Goal: Transaction & Acquisition: Purchase product/service

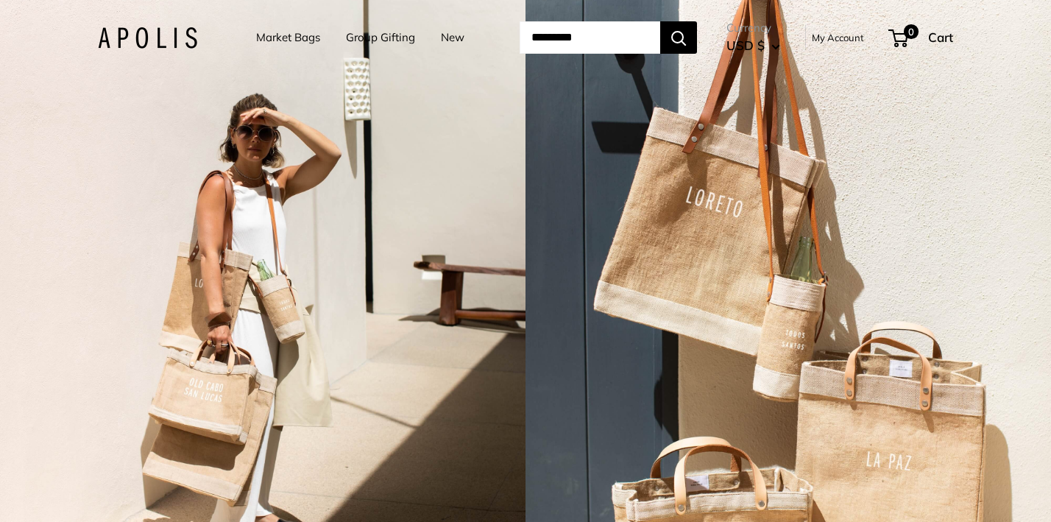
click at [262, 38] on link "Market Bags" at bounding box center [288, 37] width 64 height 21
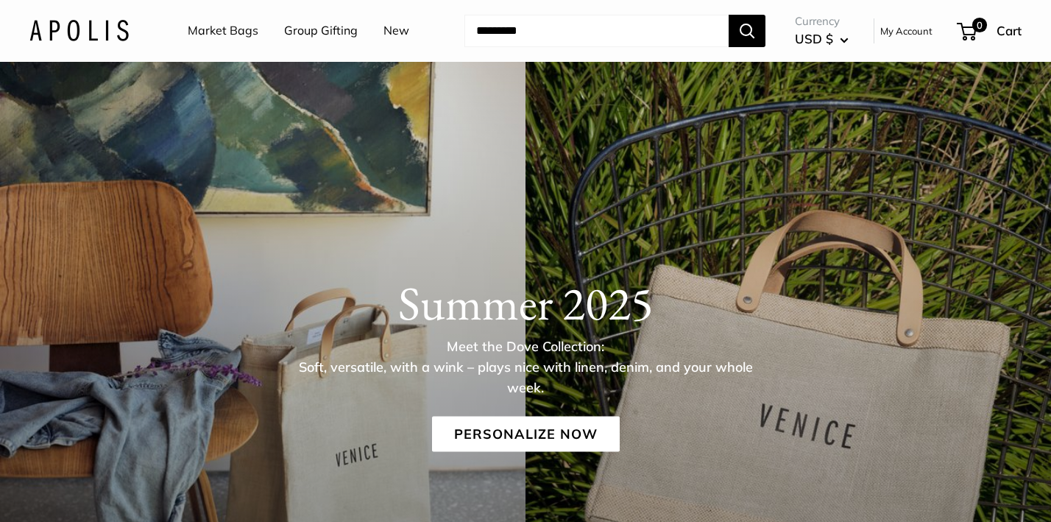
click at [387, 32] on link "New" at bounding box center [396, 31] width 26 height 22
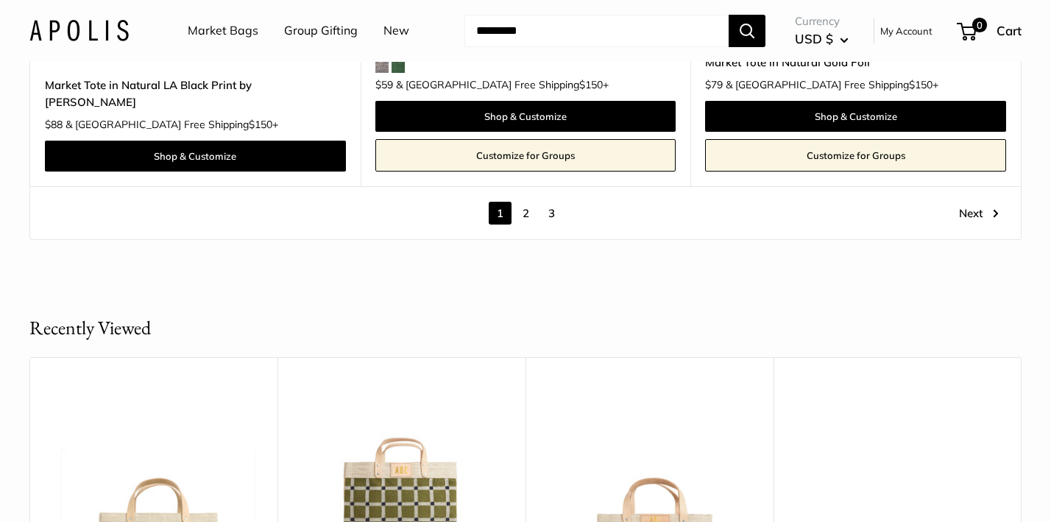
scroll to position [8337, 0]
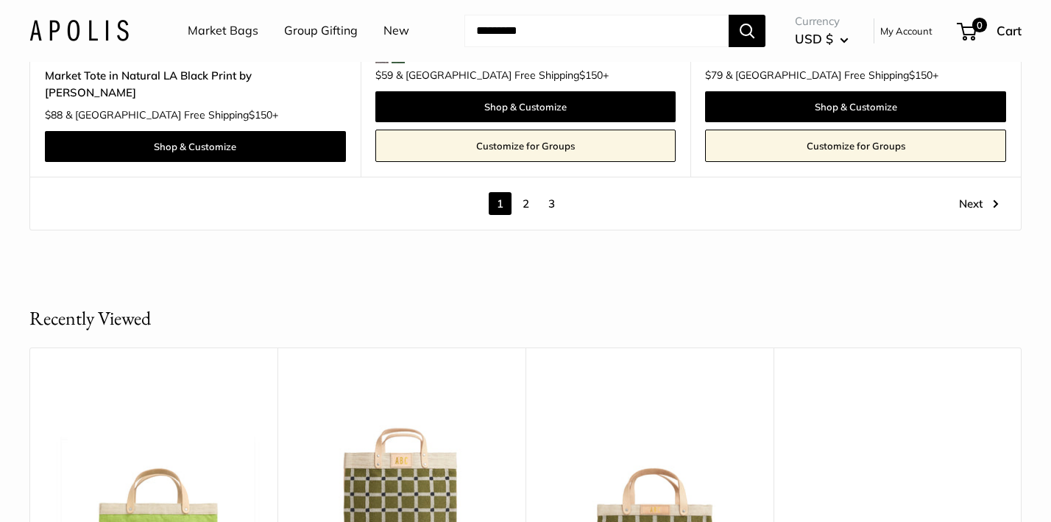
click at [524, 192] on link "2" at bounding box center [525, 203] width 23 height 23
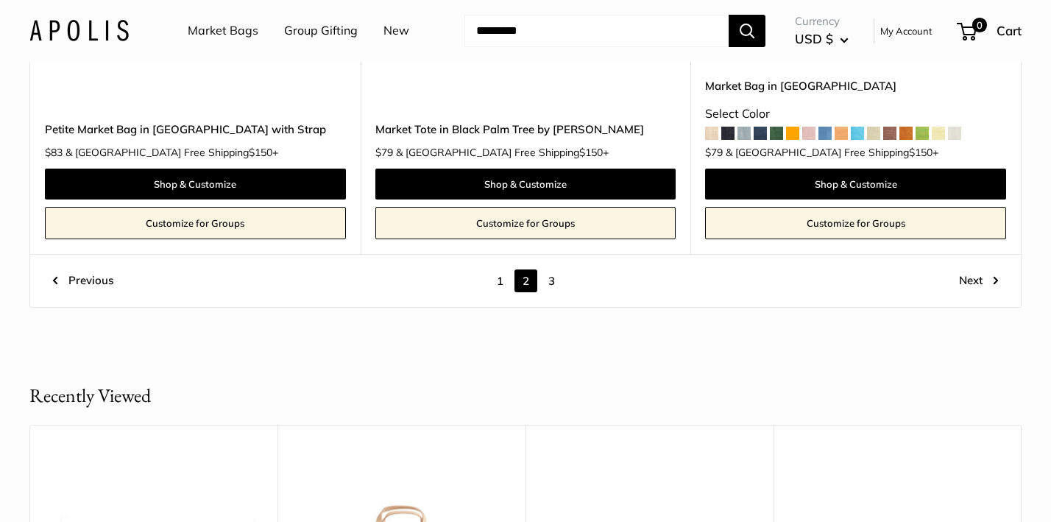
scroll to position [8019, 0]
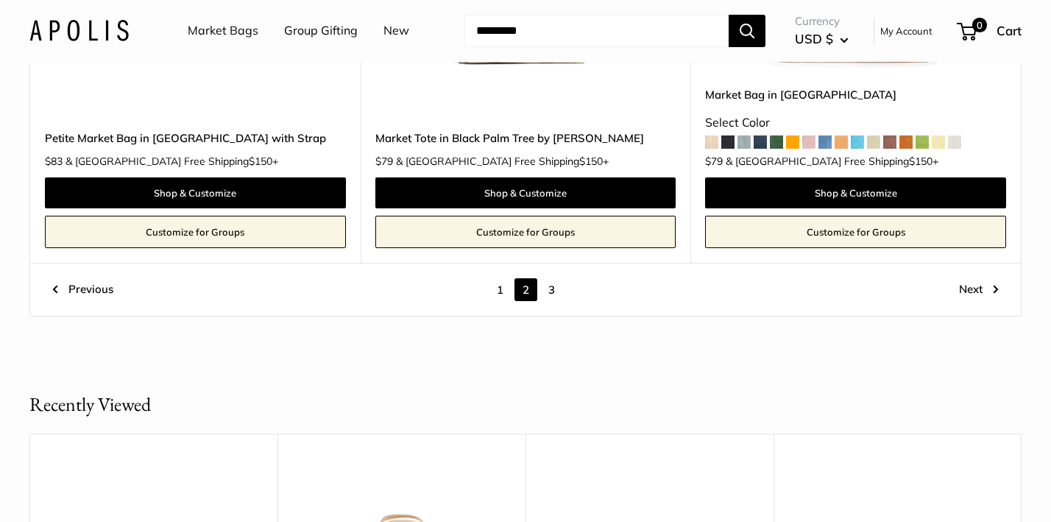
click at [550, 278] on link "3" at bounding box center [551, 289] width 23 height 23
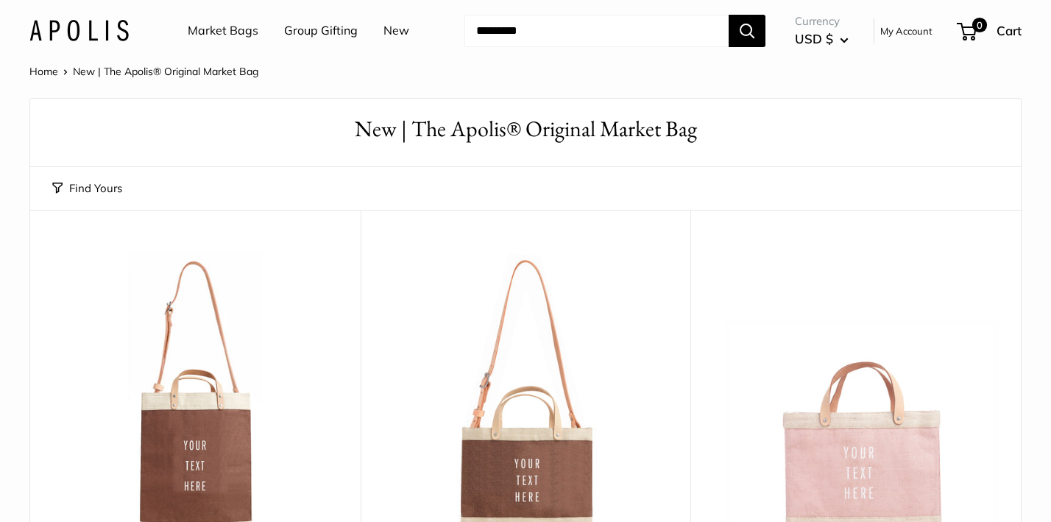
click at [562, 32] on input "Search..." at bounding box center [596, 31] width 264 height 32
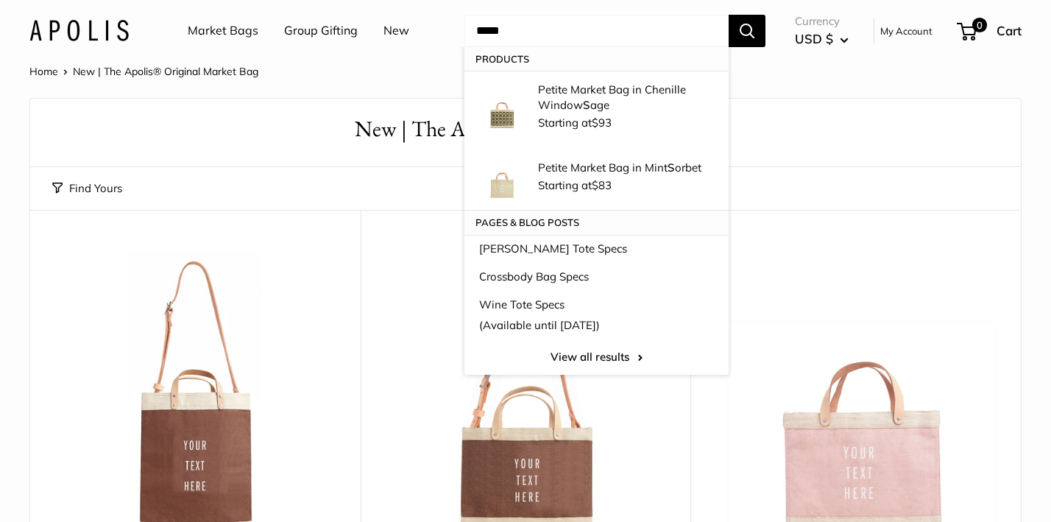
type input "*****"
click at [748, 30] on button "Search" at bounding box center [747, 31] width 37 height 32
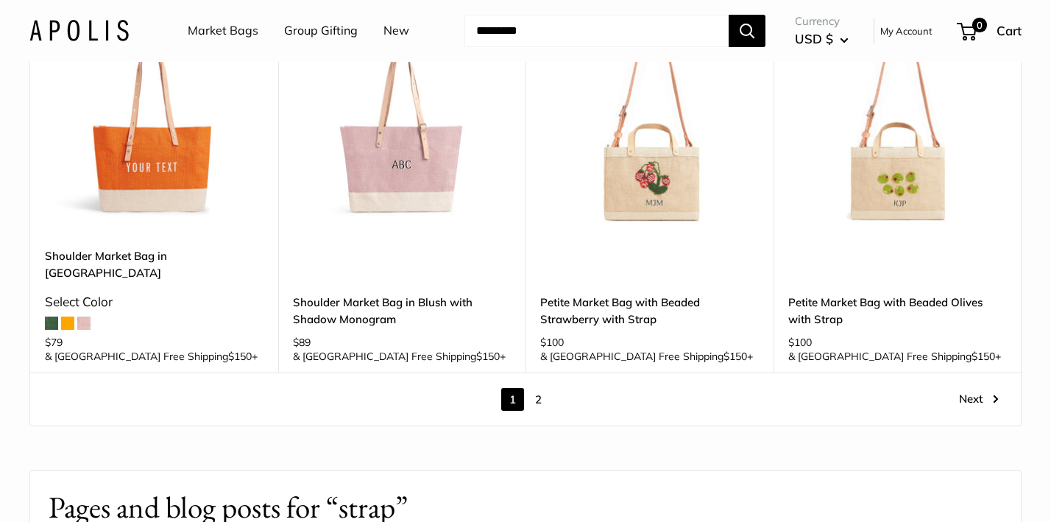
scroll to position [2055, 0]
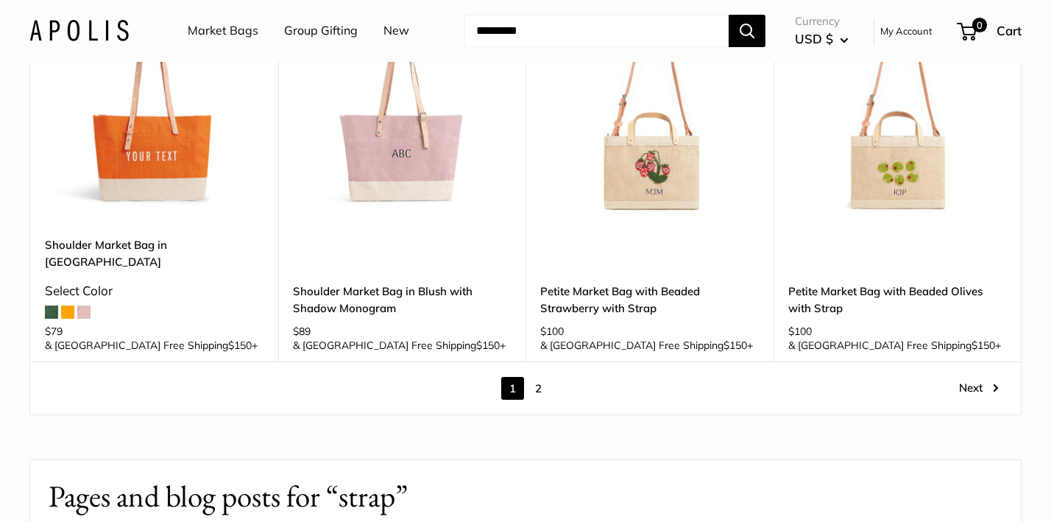
click at [534, 377] on link "2" at bounding box center [538, 388] width 23 height 23
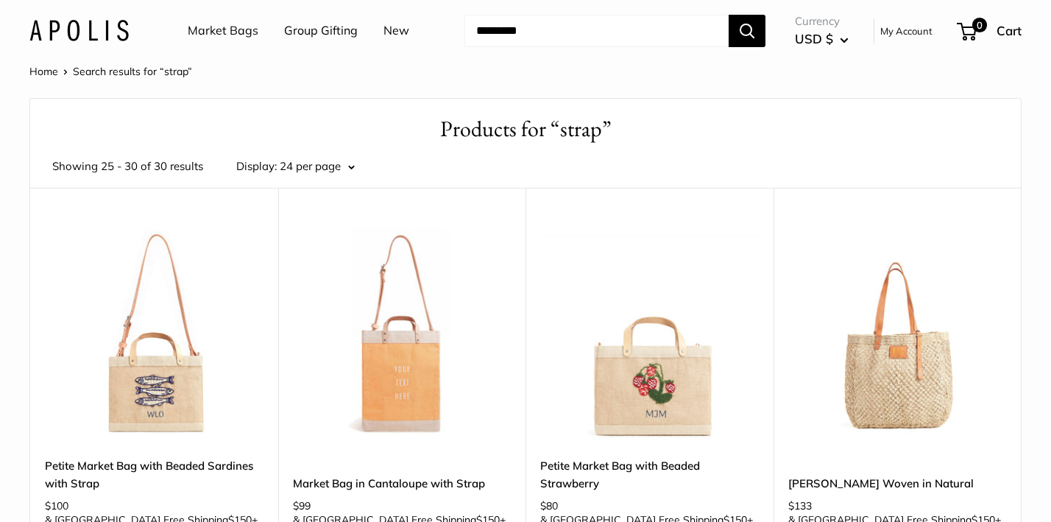
click at [393, 31] on link "New" at bounding box center [396, 31] width 26 height 22
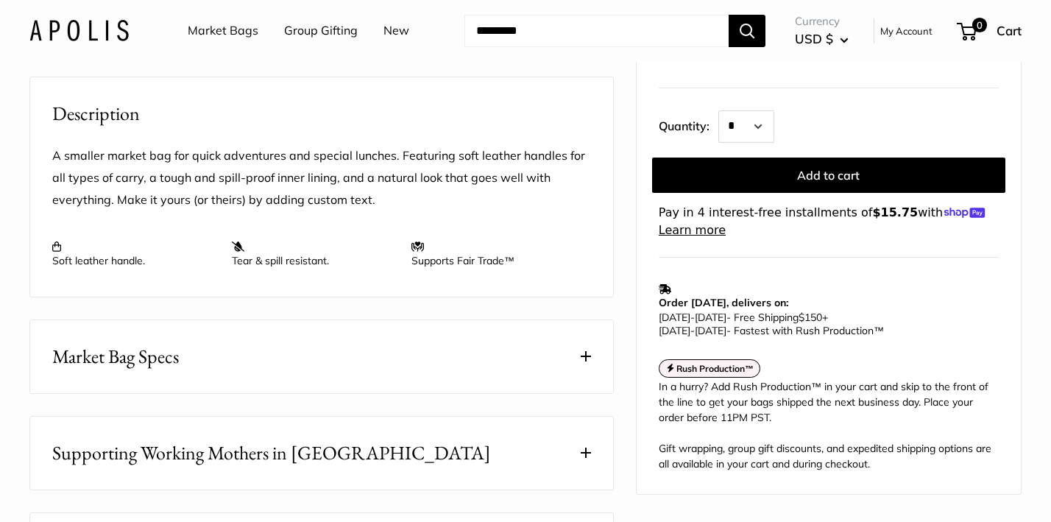
scroll to position [525, 0]
click at [205, 386] on button "Market Bag Specs" at bounding box center [321, 355] width 583 height 73
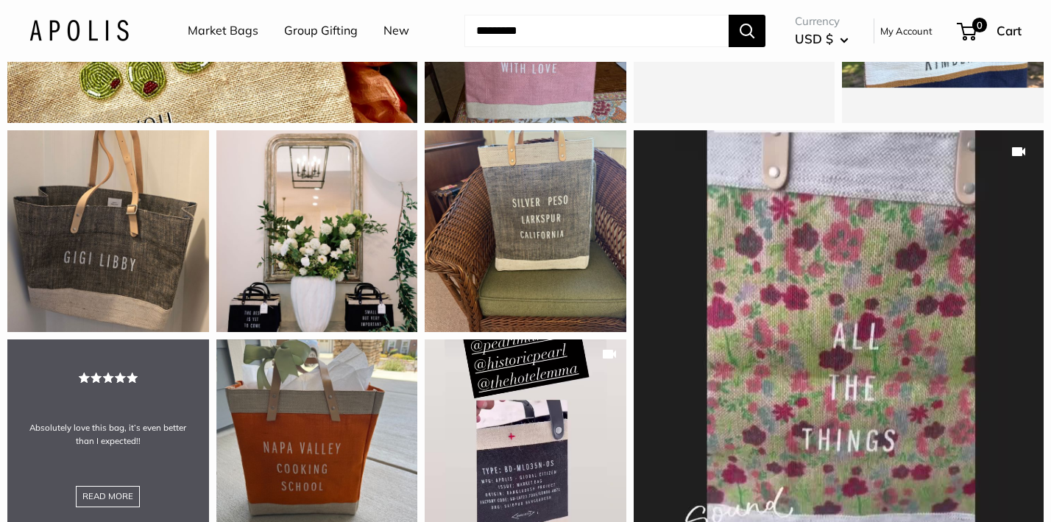
scroll to position [1763, 0]
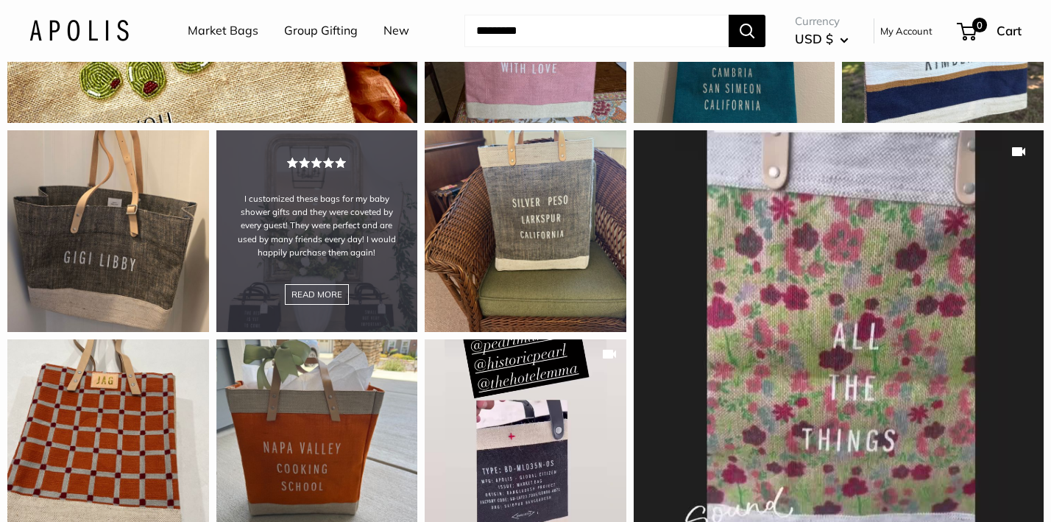
click at [278, 298] on div "I customized these bags for my baby shower gifts and they were coveted by every…" at bounding box center [317, 231] width 202 height 202
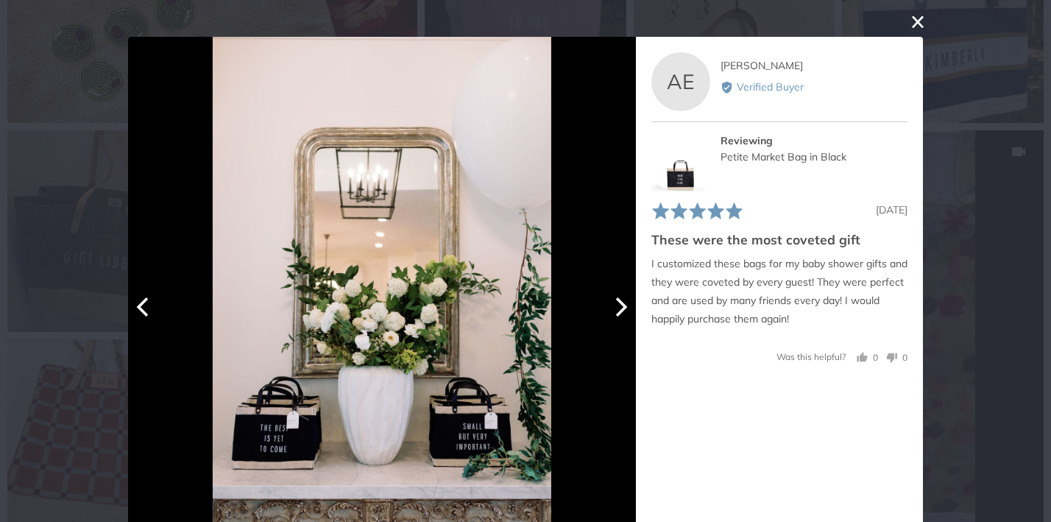
scroll to position [18, 0]
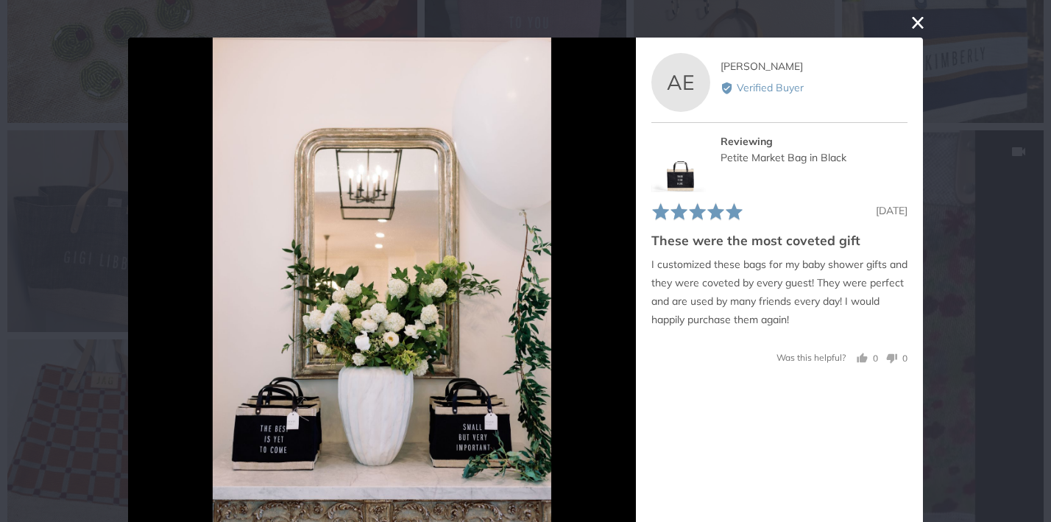
click at [916, 23] on button "close this modal window" at bounding box center [918, 23] width 18 height 18
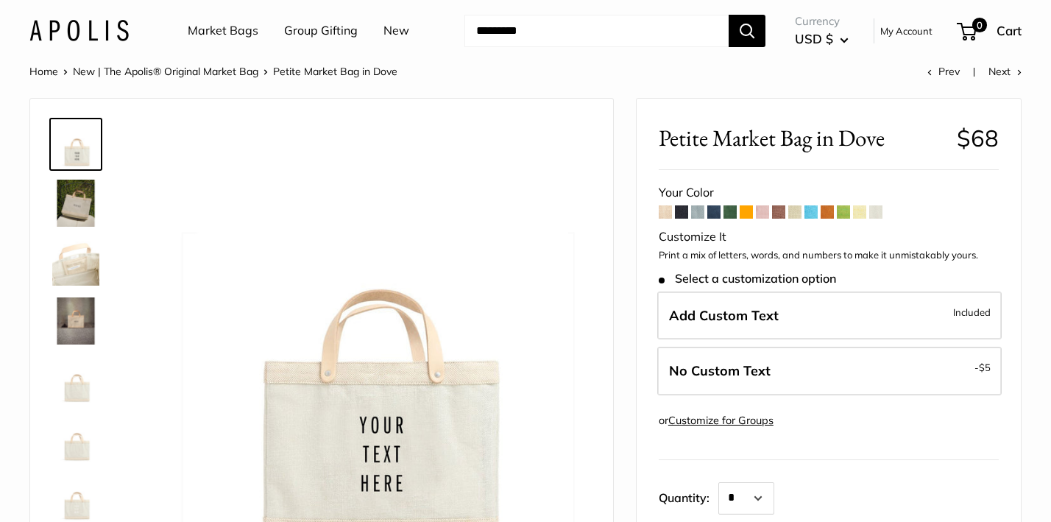
scroll to position [0, 0]
